Goal: Task Accomplishment & Management: Complete application form

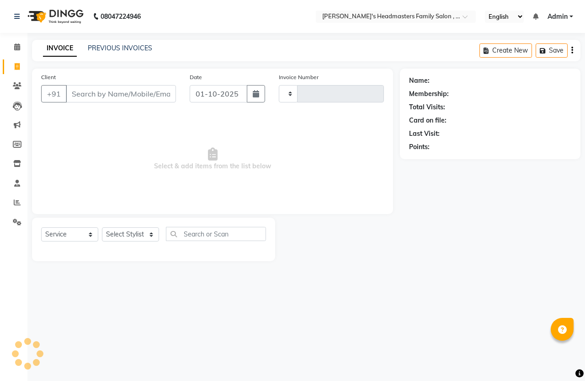
select select "service"
type input "7"
select select "7213"
type input "1475"
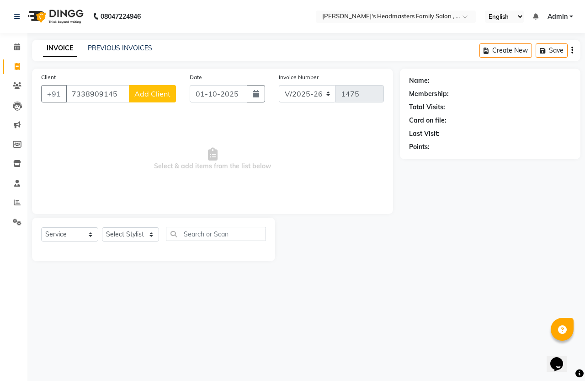
type input "7338909145"
click at [169, 96] on span "Add Client" at bounding box center [152, 93] width 36 height 9
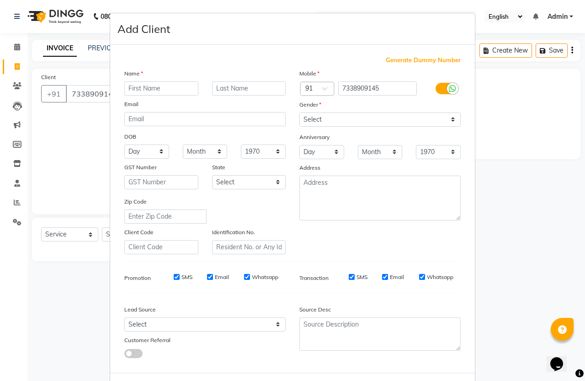
click at [159, 88] on input "text" at bounding box center [161, 88] width 74 height 14
type input "[PERSON_NAME]"
click at [303, 117] on select "Select [DEMOGRAPHIC_DATA] [DEMOGRAPHIC_DATA] Other Prefer Not To Say" at bounding box center [379, 119] width 161 height 14
select select "[DEMOGRAPHIC_DATA]"
click at [299, 112] on select "Select [DEMOGRAPHIC_DATA] [DEMOGRAPHIC_DATA] Other Prefer Not To Say" at bounding box center [379, 119] width 161 height 14
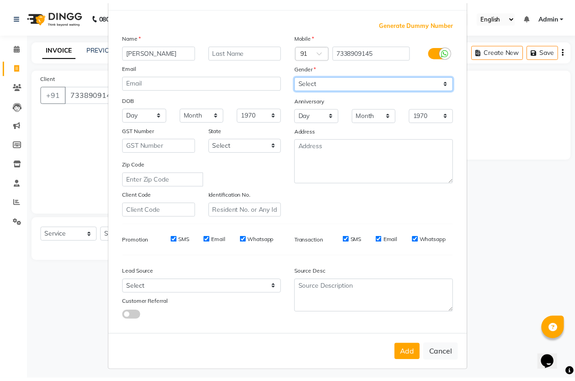
scroll to position [37, 0]
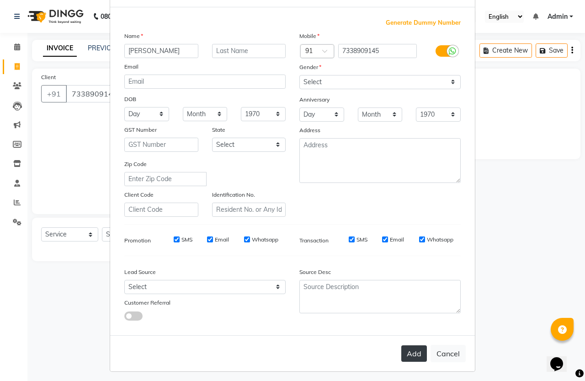
click at [401, 348] on button "Add" at bounding box center [414, 353] width 26 height 16
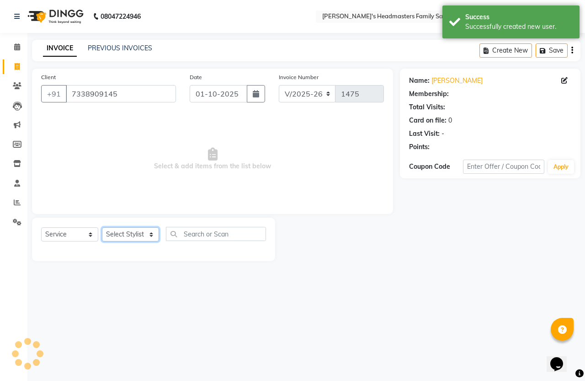
click at [128, 231] on select "Select Stylist [PERSON_NAME] [PERSON_NAME] Marry" at bounding box center [130, 234] width 57 height 14
select select "1: Object"
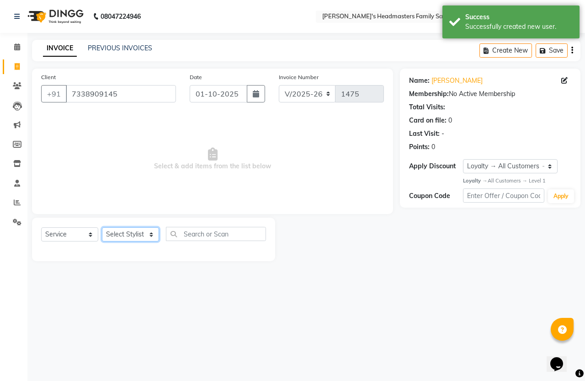
select select "61185"
click at [102, 227] on select "Select Stylist [PERSON_NAME] [PERSON_NAME] Marry" at bounding box center [130, 234] width 57 height 14
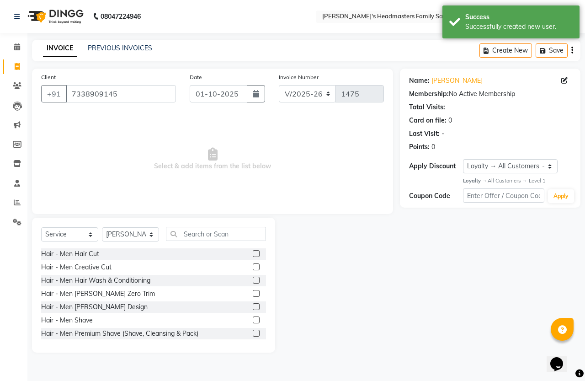
click at [253, 253] on label at bounding box center [256, 253] width 7 height 7
click at [253, 253] on input "checkbox" at bounding box center [256, 254] width 6 height 6
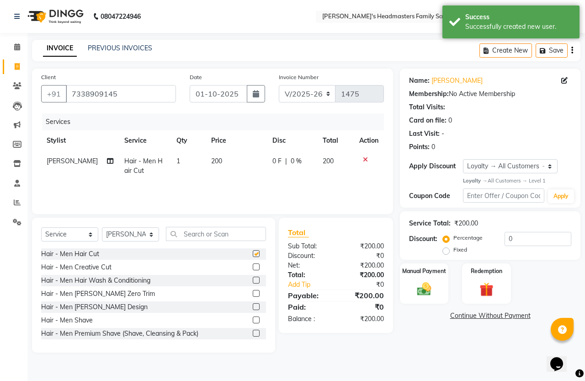
checkbox input "false"
click at [253, 319] on label at bounding box center [256, 319] width 7 height 7
click at [253, 319] on input "checkbox" at bounding box center [256, 320] width 6 height 6
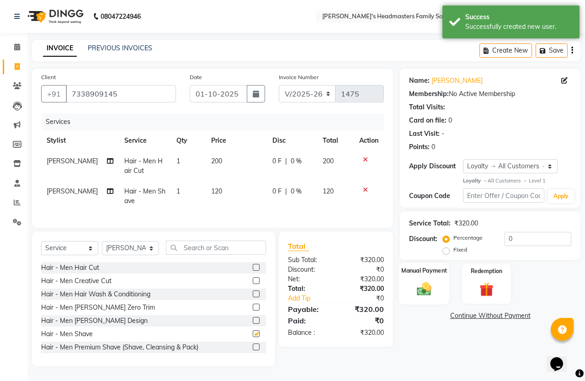
checkbox input "false"
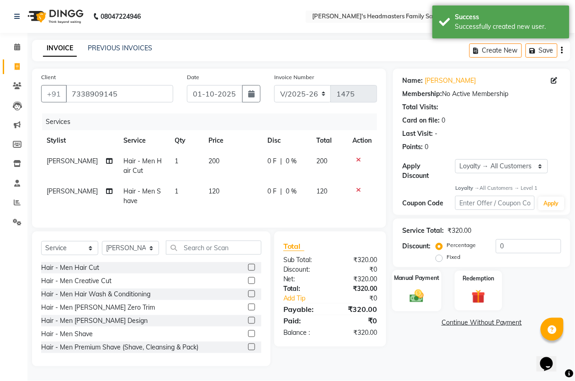
click at [414, 304] on img at bounding box center [416, 296] width 23 height 16
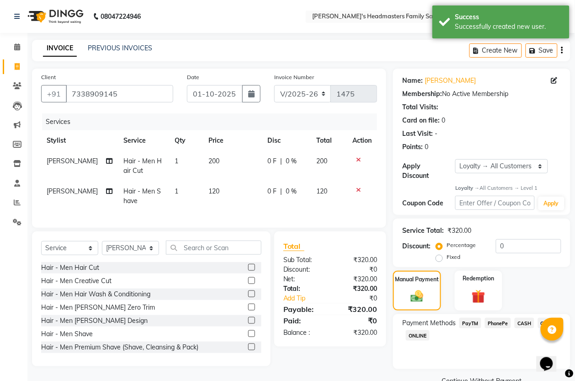
scroll to position [21, 0]
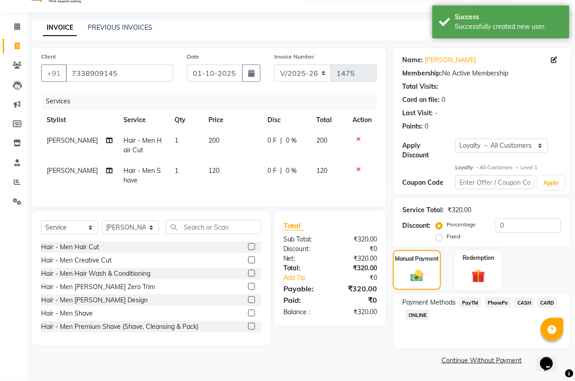
click at [466, 300] on span "PayTM" at bounding box center [470, 302] width 22 height 11
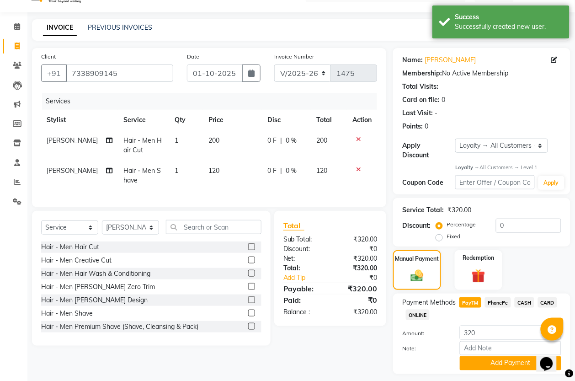
scroll to position [46, 0]
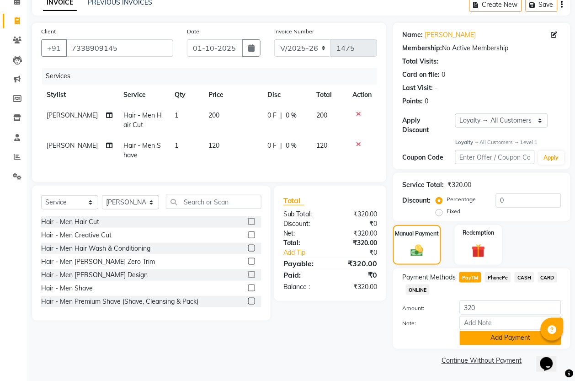
click at [502, 334] on button "Add Payment" at bounding box center [510, 338] width 101 height 14
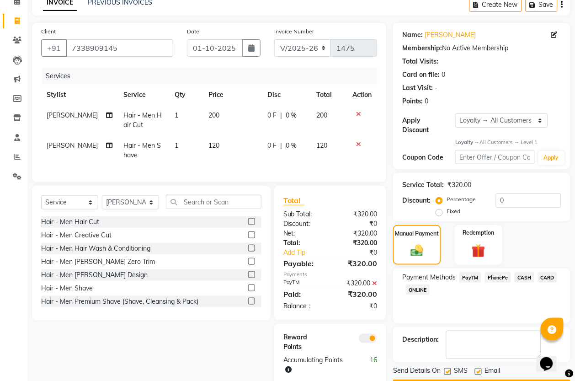
scroll to position [72, 0]
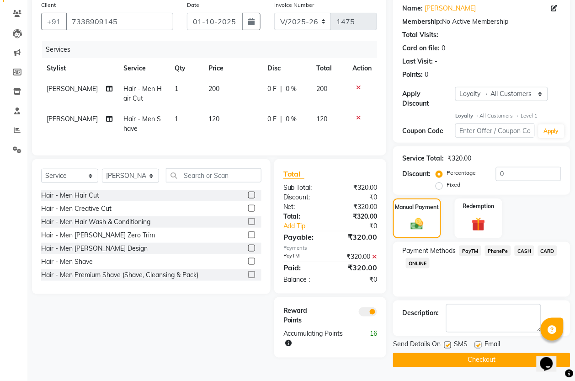
click at [491, 360] on button "Checkout" at bounding box center [481, 360] width 177 height 14
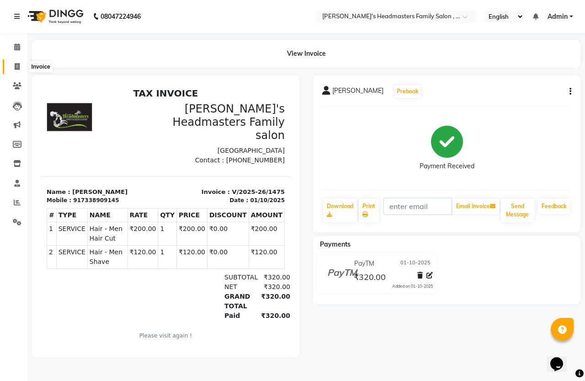
click at [16, 67] on icon at bounding box center [17, 66] width 5 height 7
select select "service"
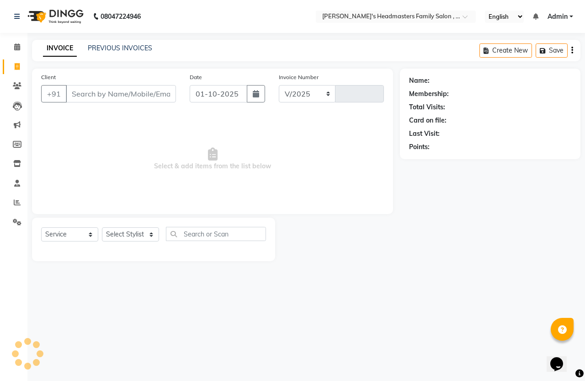
select select "7213"
type input "1476"
click at [131, 237] on select "Select Stylist" at bounding box center [130, 234] width 57 height 14
click at [124, 231] on select "Select Stylist [PERSON_NAME] [PERSON_NAME] Marry" at bounding box center [130, 234] width 57 height 14
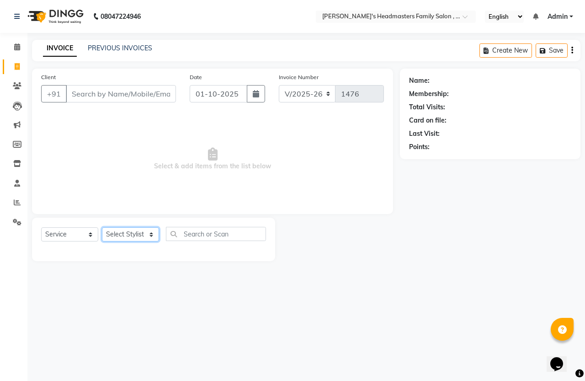
select select "61185"
click at [102, 227] on select "Select Stylist [PERSON_NAME] [PERSON_NAME] Marry" at bounding box center [130, 234] width 57 height 14
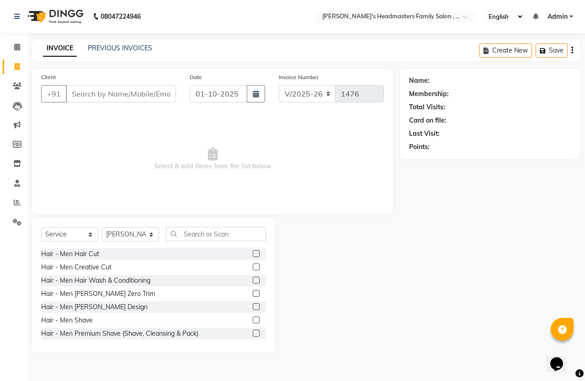
click at [253, 254] on label at bounding box center [256, 253] width 7 height 7
click at [253, 254] on input "checkbox" at bounding box center [256, 254] width 6 height 6
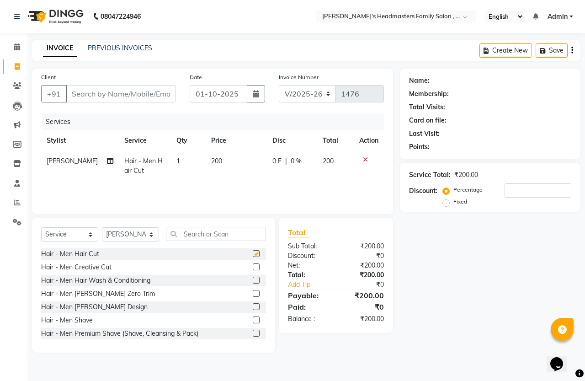
checkbox input "false"
click at [228, 232] on input "text" at bounding box center [216, 234] width 100 height 14
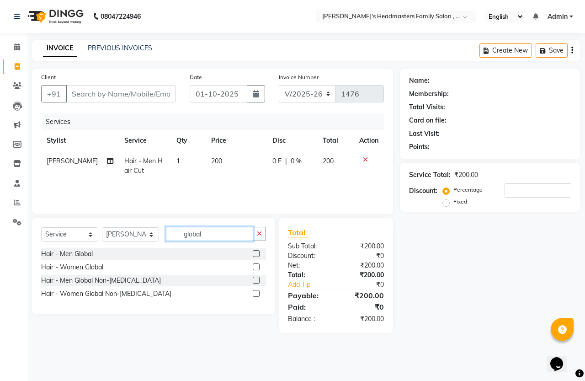
type input "global"
click at [256, 280] on label at bounding box center [256, 279] width 7 height 7
click at [256, 280] on input "checkbox" at bounding box center [256, 280] width 6 height 6
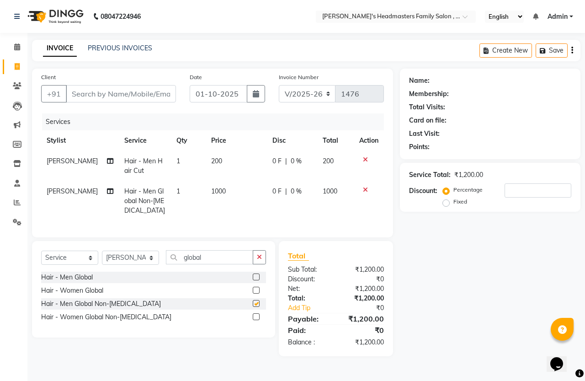
checkbox input "false"
drag, startPoint x: 106, startPoint y: 87, endPoint x: 98, endPoint y: 85, distance: 7.8
click at [103, 87] on input "Client" at bounding box center [121, 93] width 110 height 17
type input "96"
type input "0"
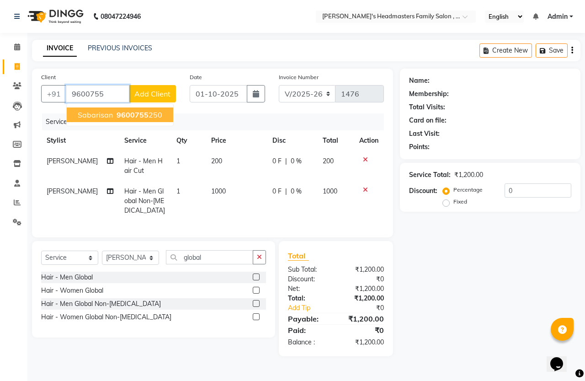
click at [156, 113] on ngb-highlight "9600755 250" at bounding box center [139, 114] width 48 height 9
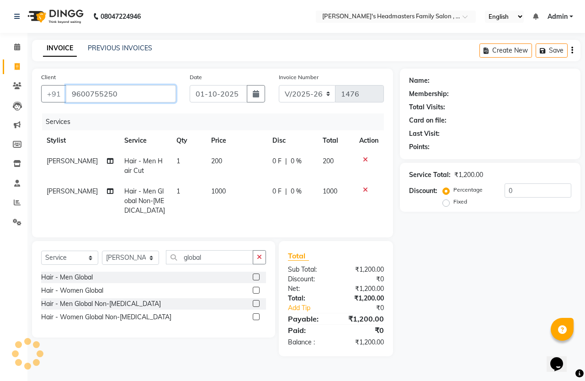
type input "9600755250"
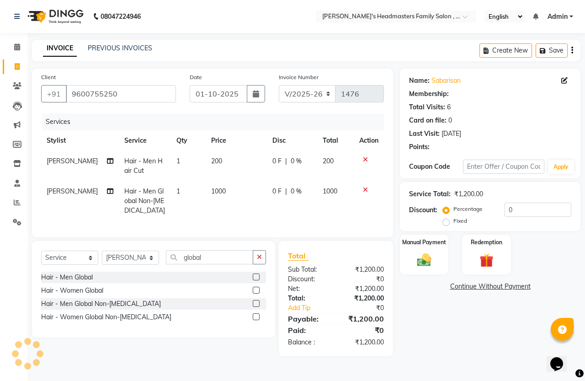
select select "1: Object"
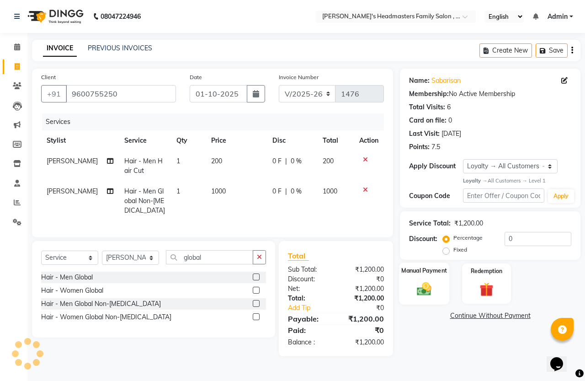
click at [430, 297] on img at bounding box center [424, 289] width 24 height 17
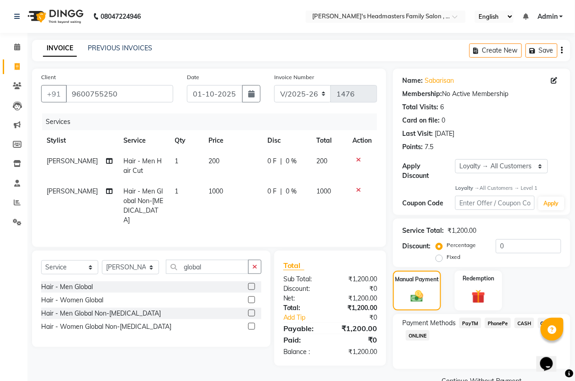
click at [477, 324] on span "PayTM" at bounding box center [470, 323] width 22 height 11
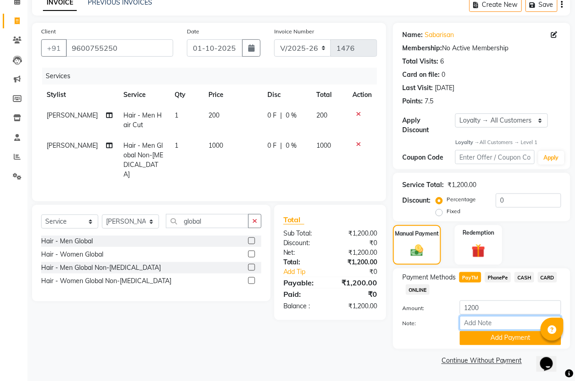
click at [513, 314] on div "Amount: 1200 Note: Add Payment" at bounding box center [481, 322] width 159 height 45
click at [505, 336] on button "Add Payment" at bounding box center [510, 338] width 101 height 14
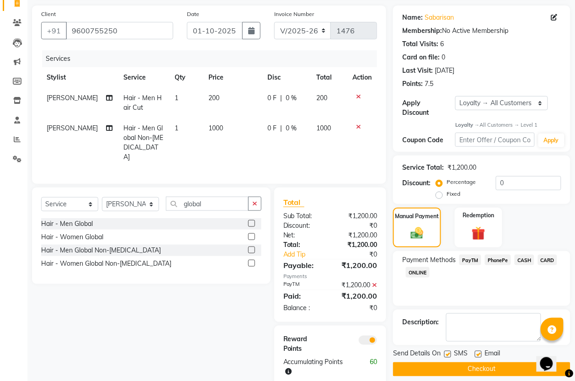
scroll to position [81, 0]
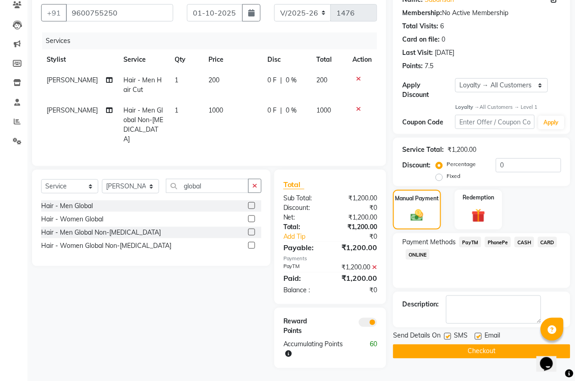
click at [487, 353] on button "Checkout" at bounding box center [481, 351] width 177 height 14
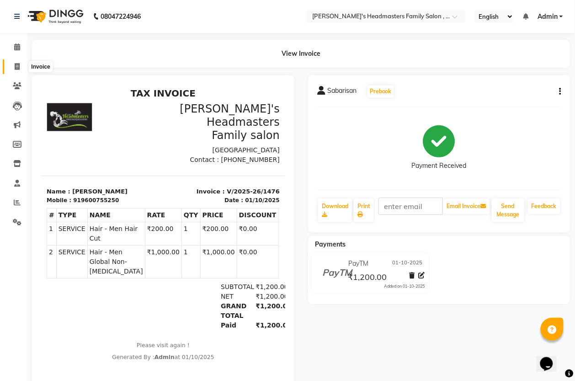
click at [16, 65] on icon at bounding box center [17, 66] width 5 height 7
select select "service"
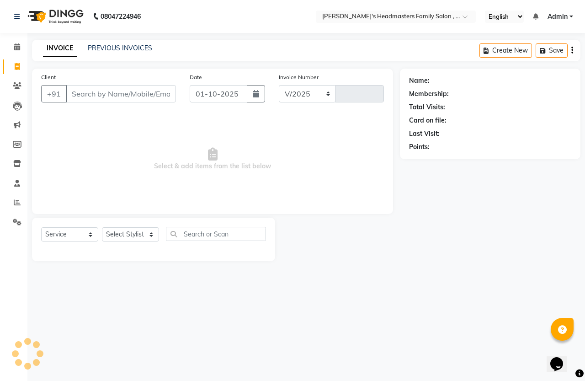
select select "7213"
type input "1477"
click at [103, 91] on input "Client" at bounding box center [121, 93] width 110 height 17
type input "9344859673"
click at [161, 101] on button "Add Client" at bounding box center [152, 93] width 47 height 17
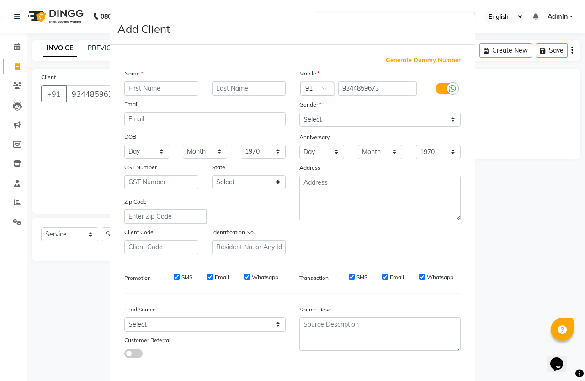
click at [161, 88] on input "text" at bounding box center [161, 88] width 74 height 14
type input "Dinesh"
drag, startPoint x: 374, startPoint y: 114, endPoint x: 369, endPoint y: 117, distance: 6.0
click at [374, 114] on select "Select [DEMOGRAPHIC_DATA] [DEMOGRAPHIC_DATA] Other Prefer Not To Say" at bounding box center [379, 119] width 161 height 14
select select "[DEMOGRAPHIC_DATA]"
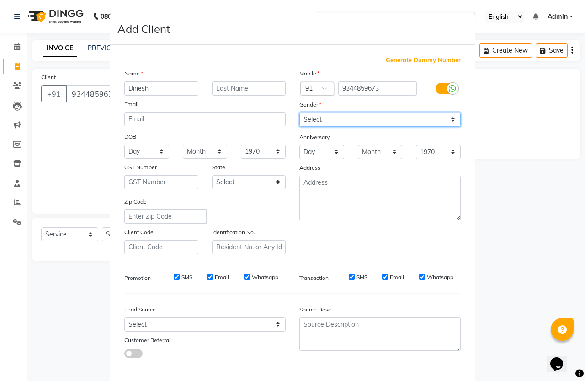
click at [299, 112] on select "Select [DEMOGRAPHIC_DATA] [DEMOGRAPHIC_DATA] Other Prefer Not To Say" at bounding box center [379, 119] width 161 height 14
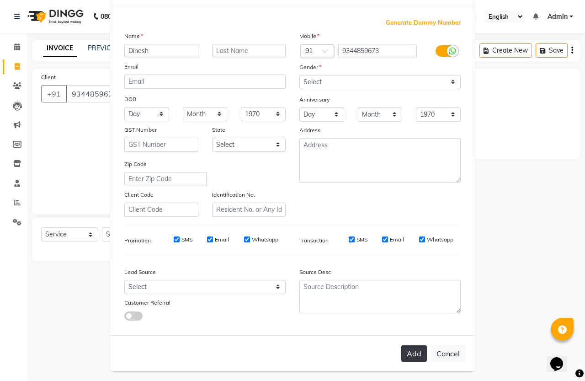
click at [410, 348] on button "Add" at bounding box center [414, 353] width 26 height 16
select select
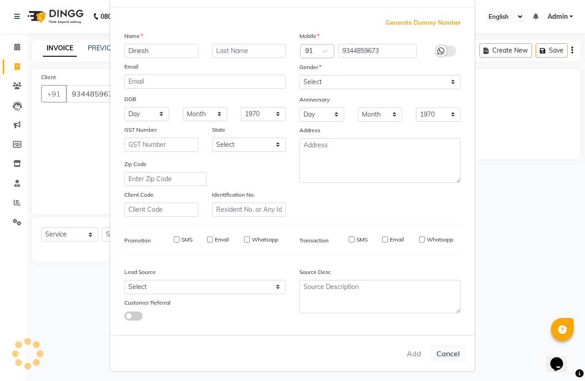
select select
checkbox input "false"
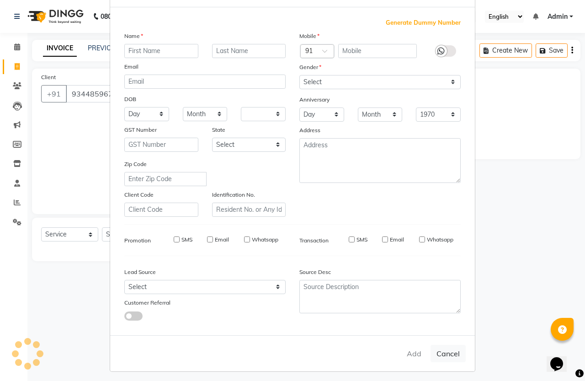
checkbox input "false"
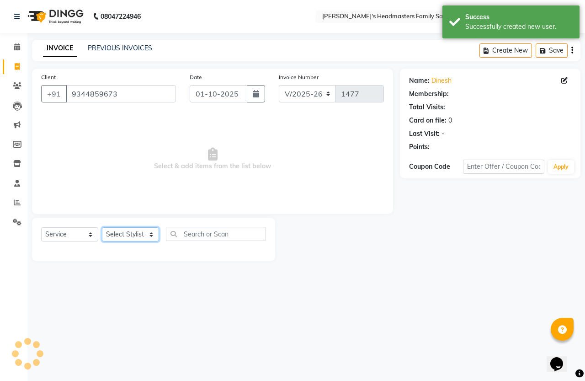
click at [115, 235] on select "Select Stylist [PERSON_NAME] [PERSON_NAME] Marry" at bounding box center [130, 234] width 57 height 14
select select "1: Object"
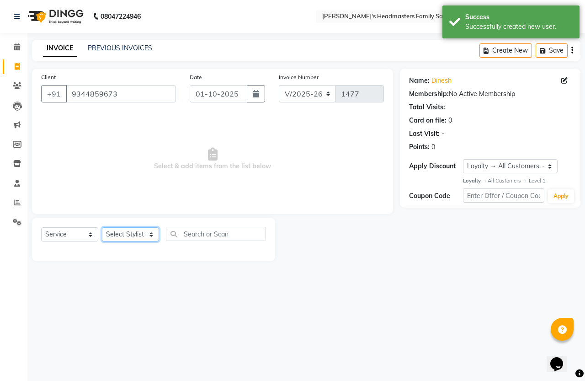
select select "61185"
click at [102, 227] on select "Select Stylist [PERSON_NAME] [PERSON_NAME] Marry" at bounding box center [130, 234] width 57 height 14
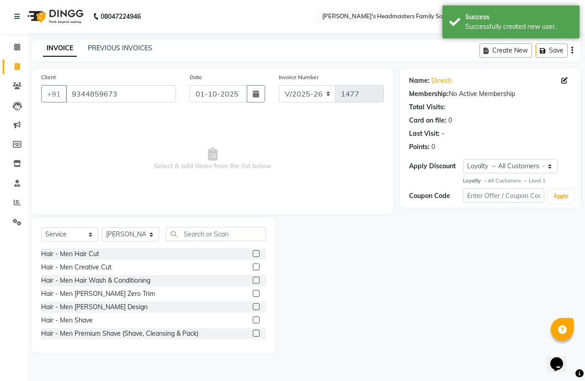
click at [253, 251] on label at bounding box center [256, 253] width 7 height 7
click at [253, 251] on input "checkbox" at bounding box center [256, 254] width 6 height 6
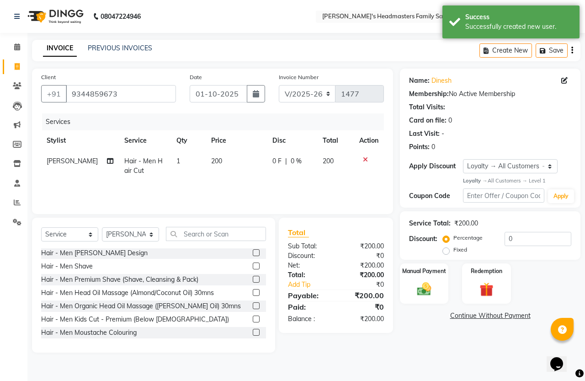
checkbox input "false"
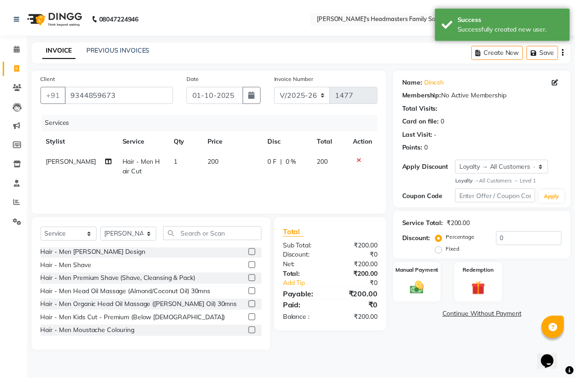
scroll to position [57, 0]
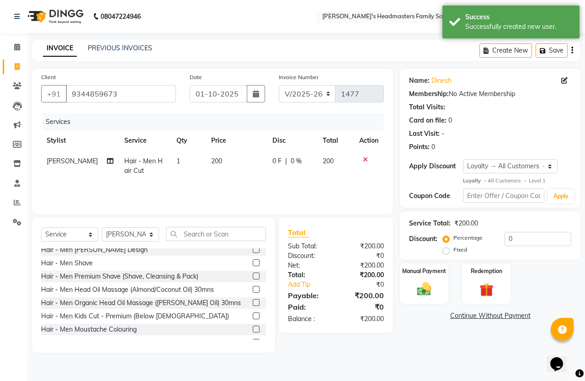
click at [253, 264] on label at bounding box center [256, 262] width 7 height 7
click at [253, 264] on input "checkbox" at bounding box center [256, 263] width 6 height 6
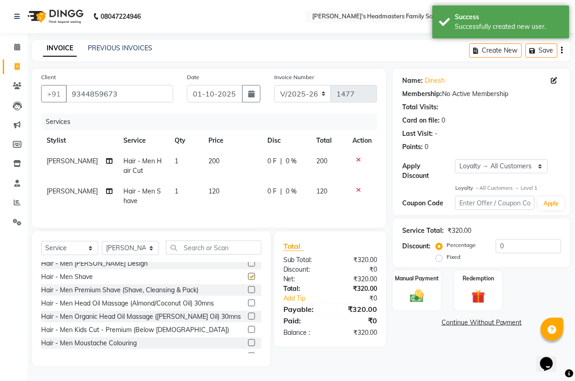
checkbox input "false"
click at [411, 297] on img at bounding box center [416, 296] width 23 height 16
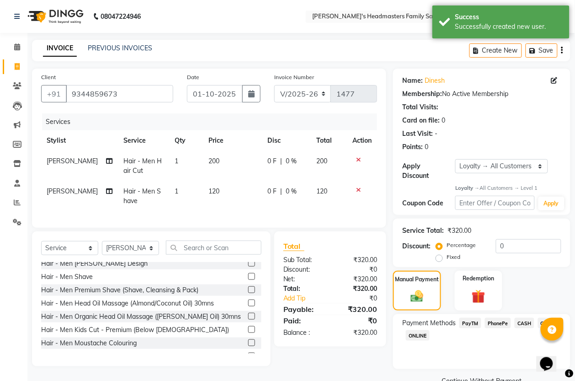
click at [475, 324] on span "PayTM" at bounding box center [470, 323] width 22 height 11
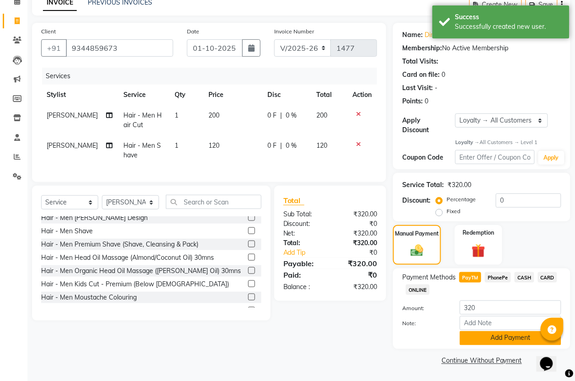
click at [481, 336] on button "Add Payment" at bounding box center [510, 338] width 101 height 14
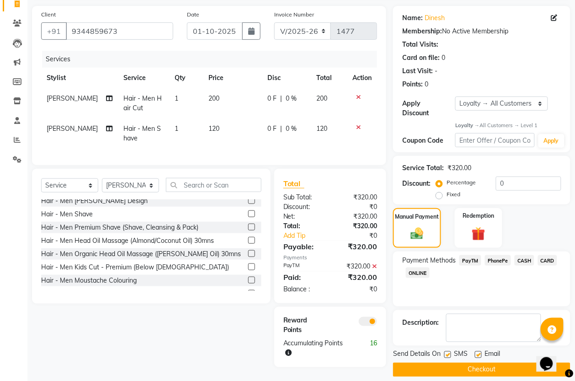
scroll to position [72, 0]
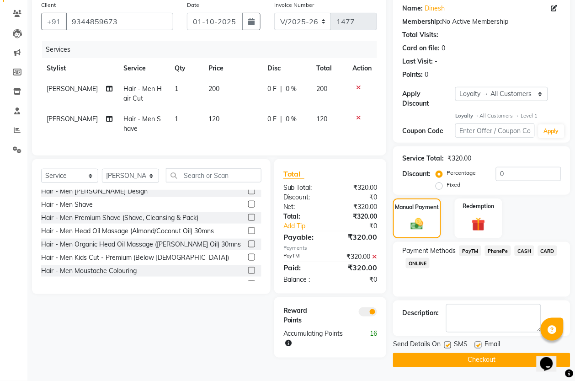
click at [480, 356] on button "Checkout" at bounding box center [481, 360] width 177 height 14
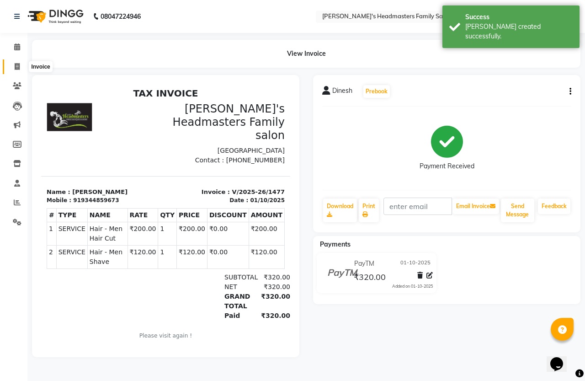
click at [17, 68] on icon at bounding box center [17, 66] width 5 height 7
select select "service"
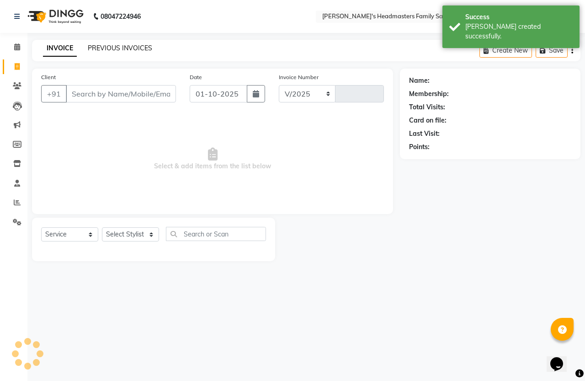
select select "7213"
type input "1478"
click at [122, 46] on link "PREVIOUS INVOICES" at bounding box center [120, 48] width 64 height 8
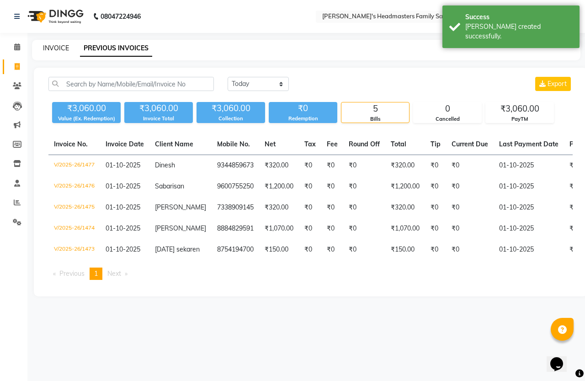
click at [65, 48] on link "INVOICE" at bounding box center [56, 48] width 26 height 8
select select "service"
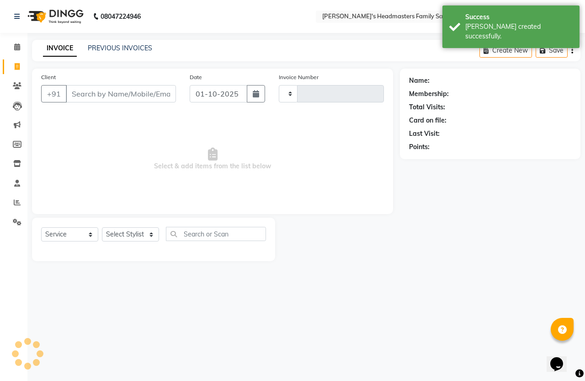
type input "1478"
select select "7213"
